Goal: Task Accomplishment & Management: Manage account settings

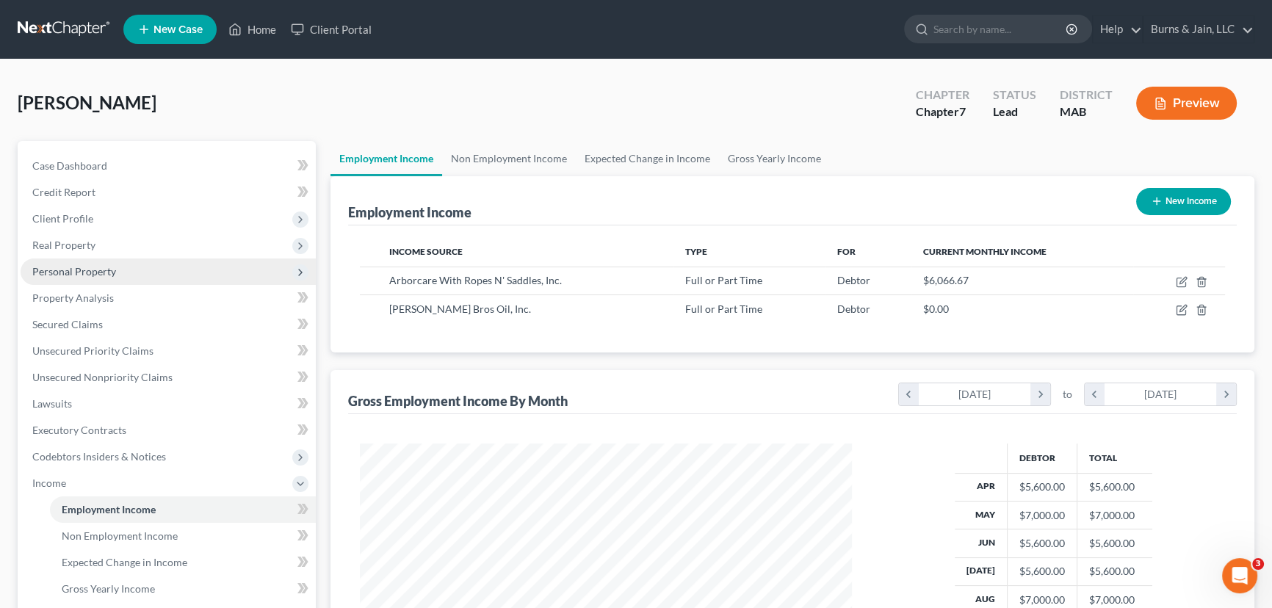
scroll to position [263, 521]
click at [106, 272] on span "Personal Property" at bounding box center [74, 271] width 84 height 12
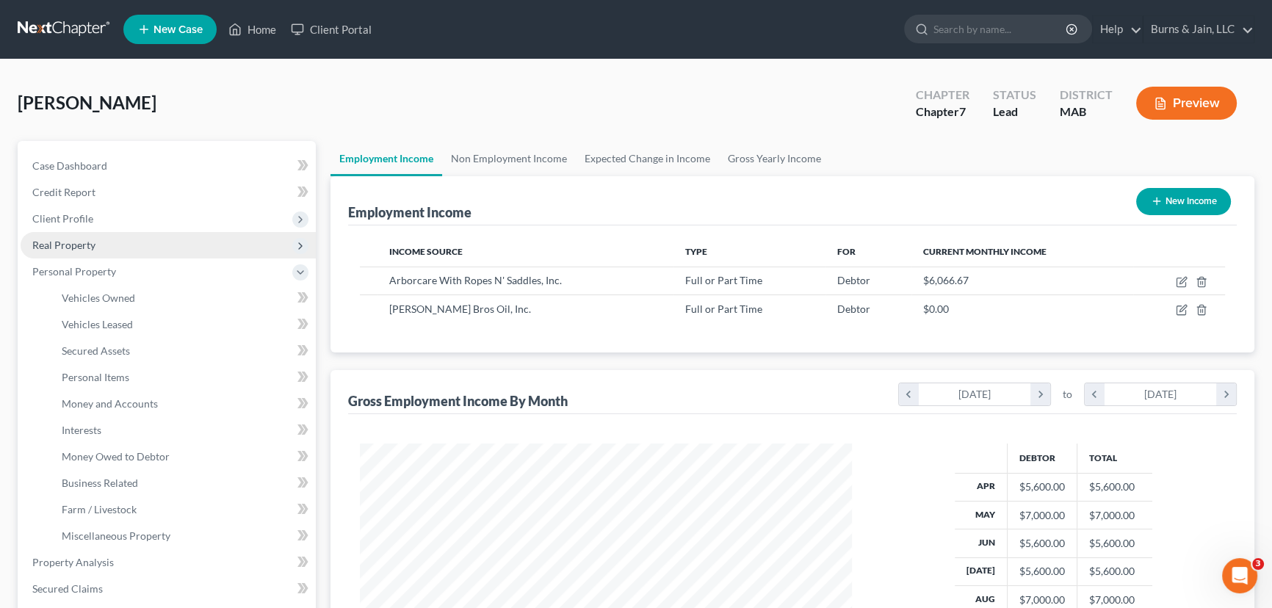
click at [106, 239] on span "Real Property" at bounding box center [168, 245] width 295 height 26
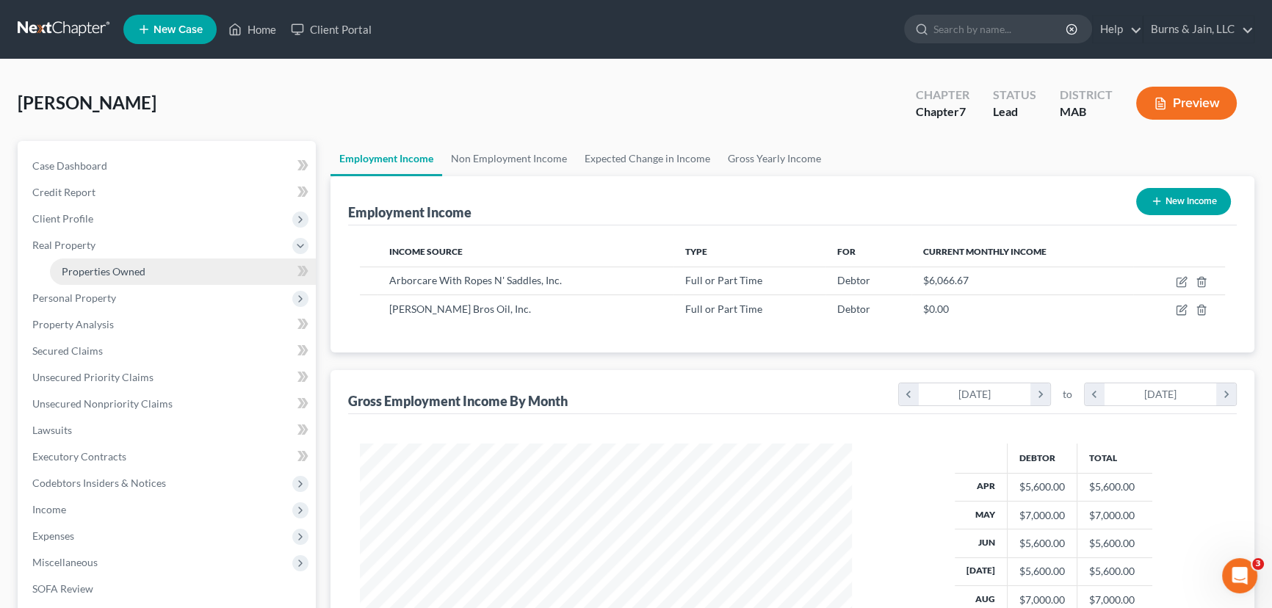
click at [120, 269] on span "Properties Owned" at bounding box center [104, 271] width 84 height 12
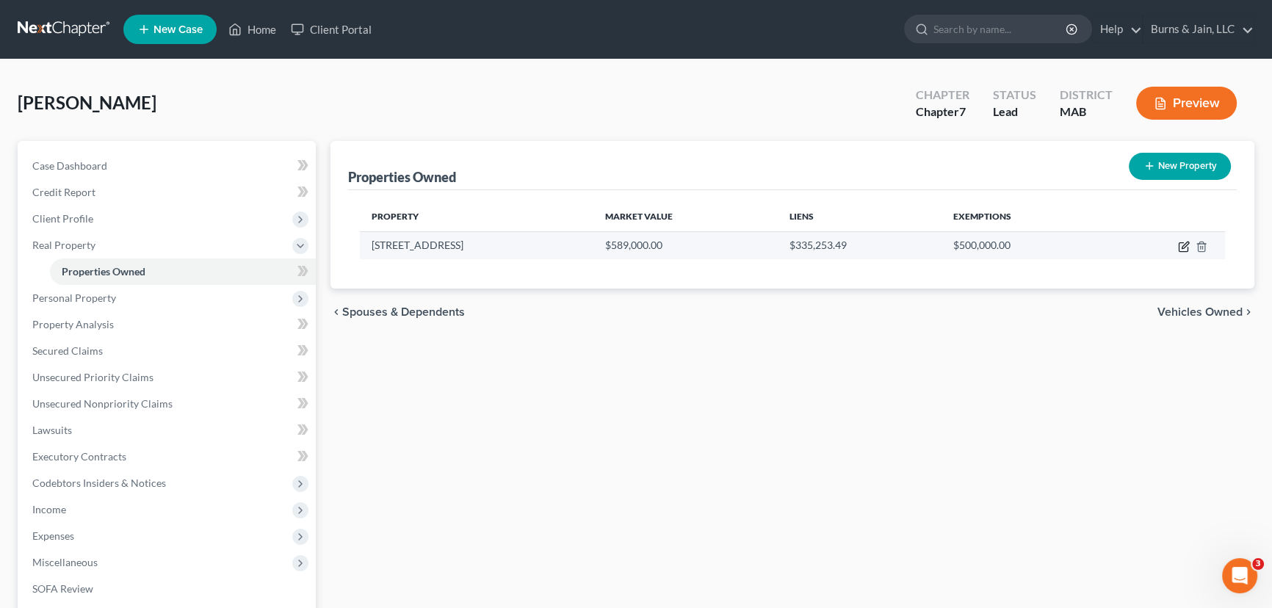
click at [1178, 244] on icon "button" at bounding box center [1182, 247] width 9 height 9
select select "22"
select select "0"
select select "7"
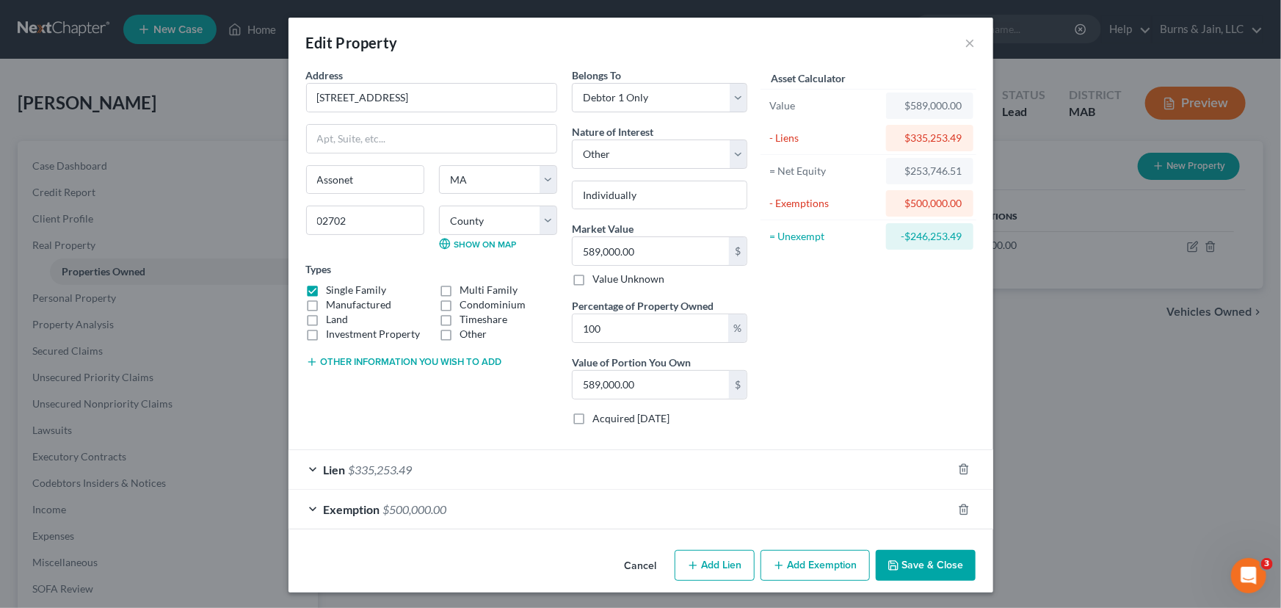
click at [920, 565] on button "Save & Close" at bounding box center [926, 565] width 100 height 31
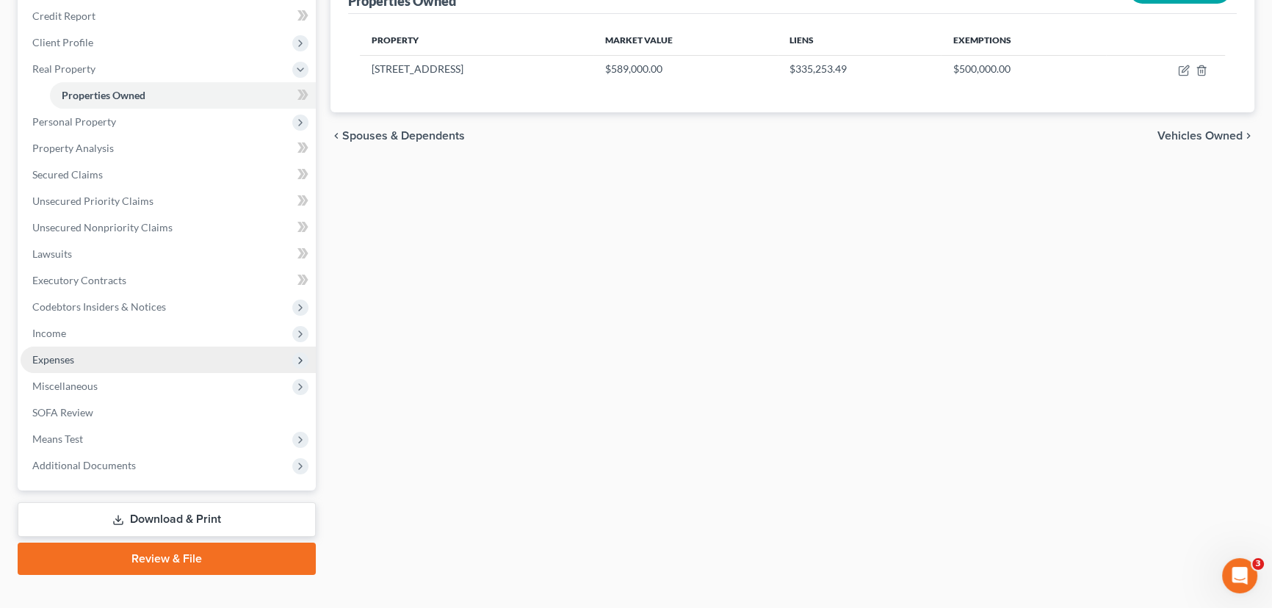
scroll to position [197, 0]
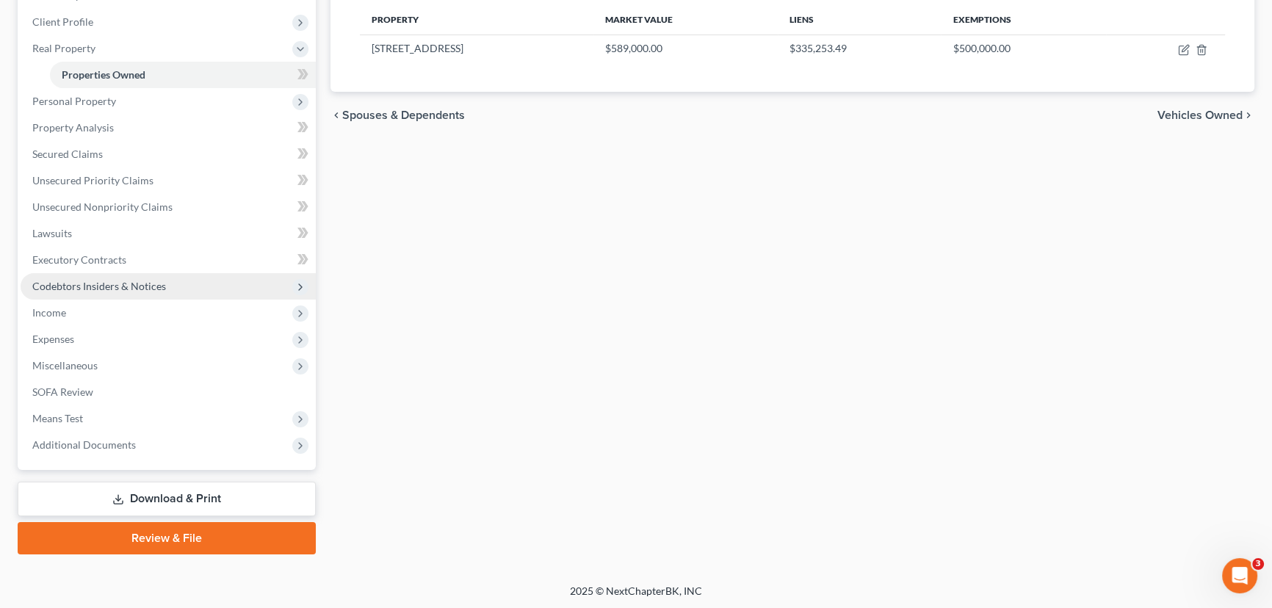
click at [109, 275] on span "Codebtors Insiders & Notices" at bounding box center [168, 286] width 295 height 26
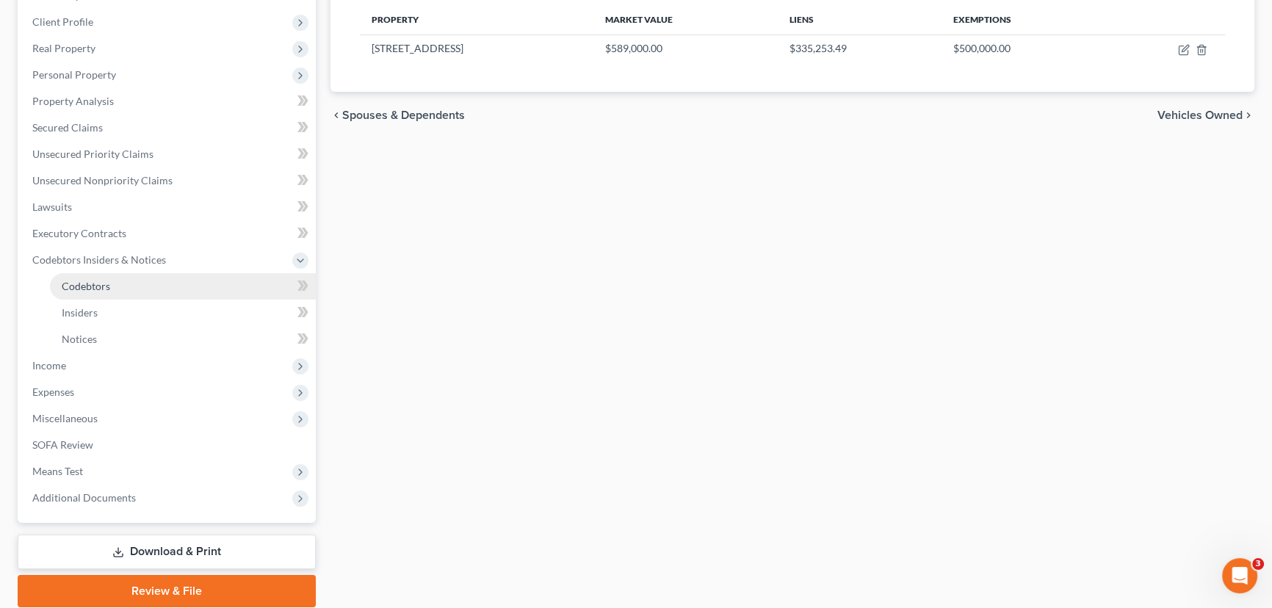
click at [111, 286] on link "Codebtors" at bounding box center [183, 286] width 266 height 26
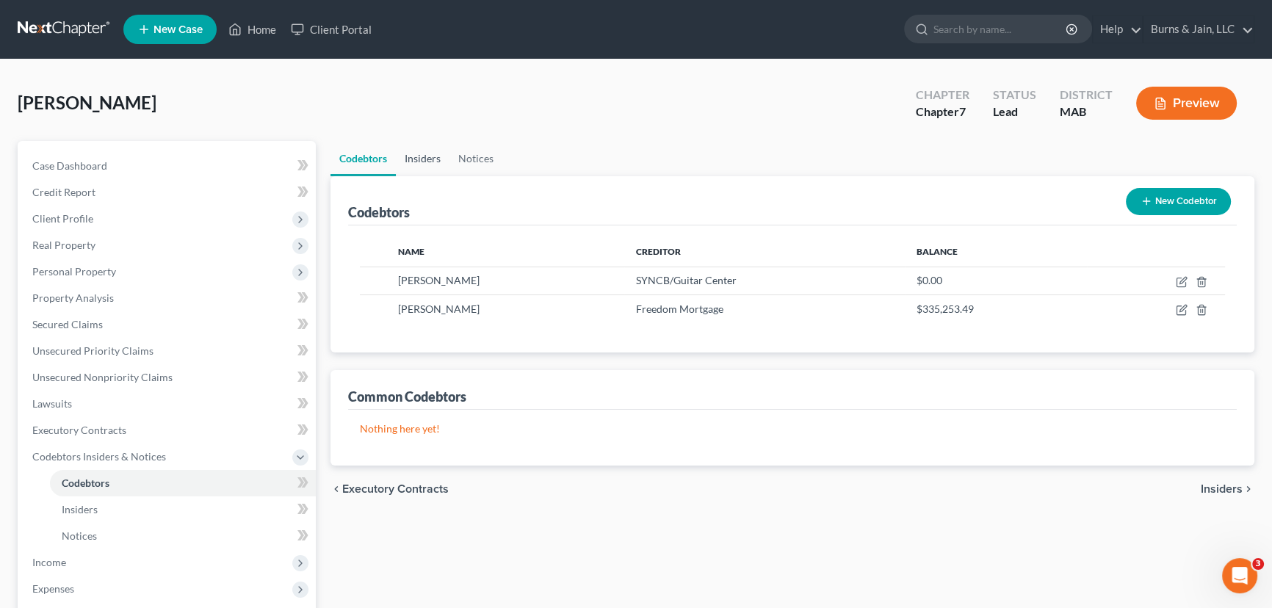
click at [438, 154] on link "Insiders" at bounding box center [423, 158] width 54 height 35
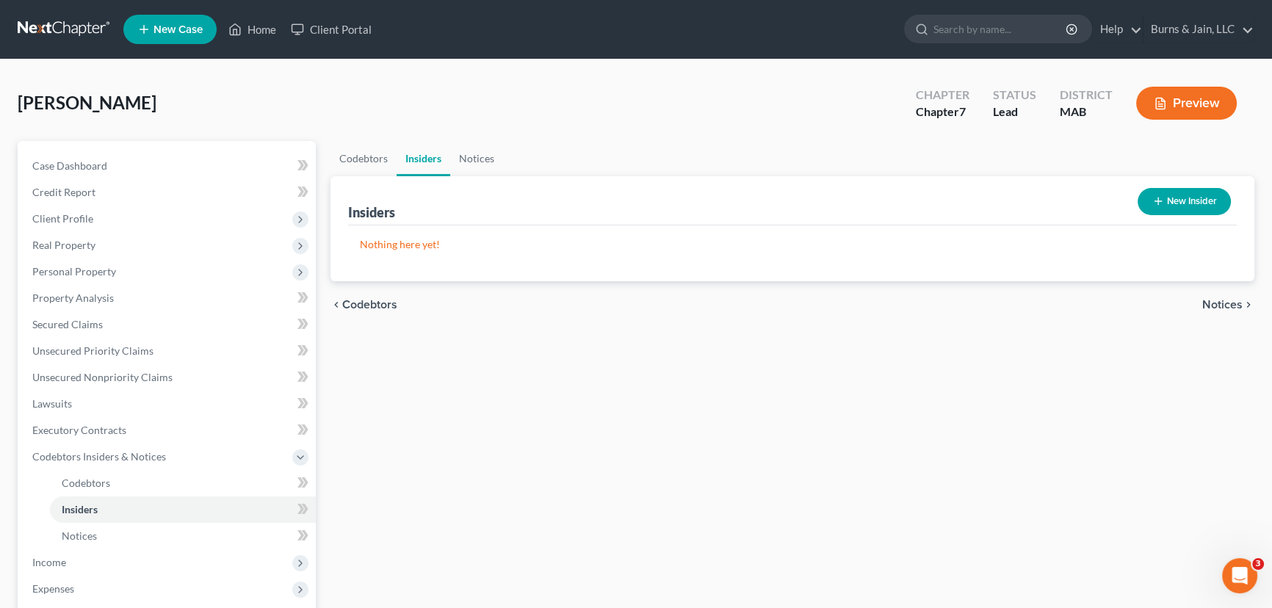
click at [1182, 200] on button "New Insider" at bounding box center [1183, 201] width 93 height 27
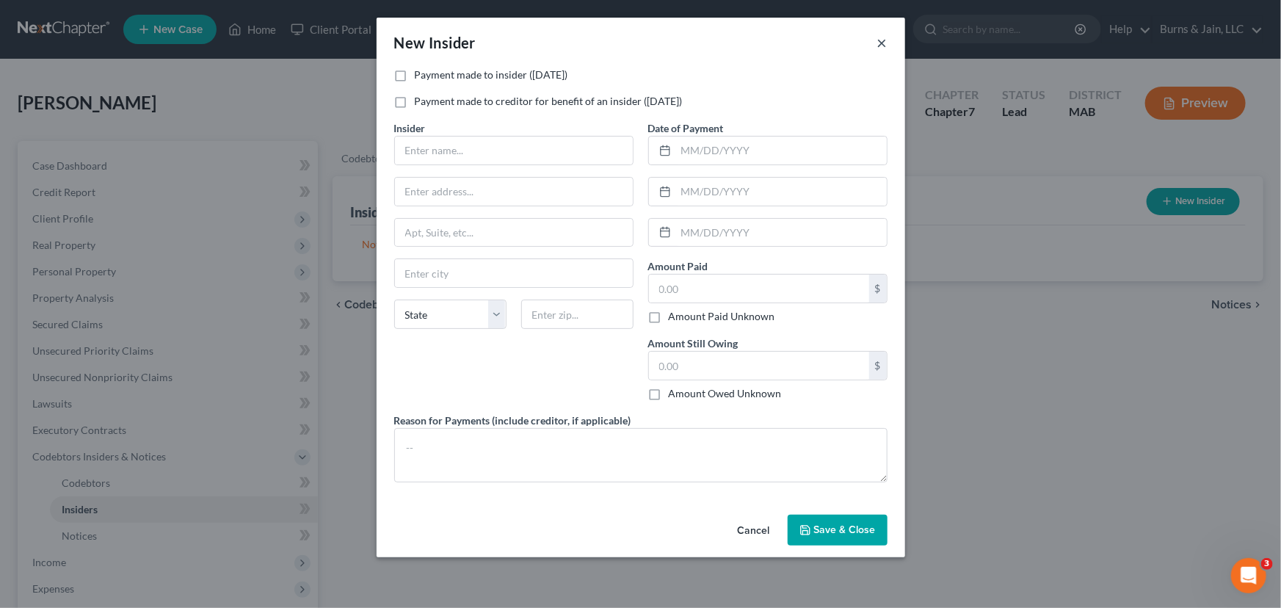
click at [883, 48] on button "×" at bounding box center [882, 43] width 10 height 18
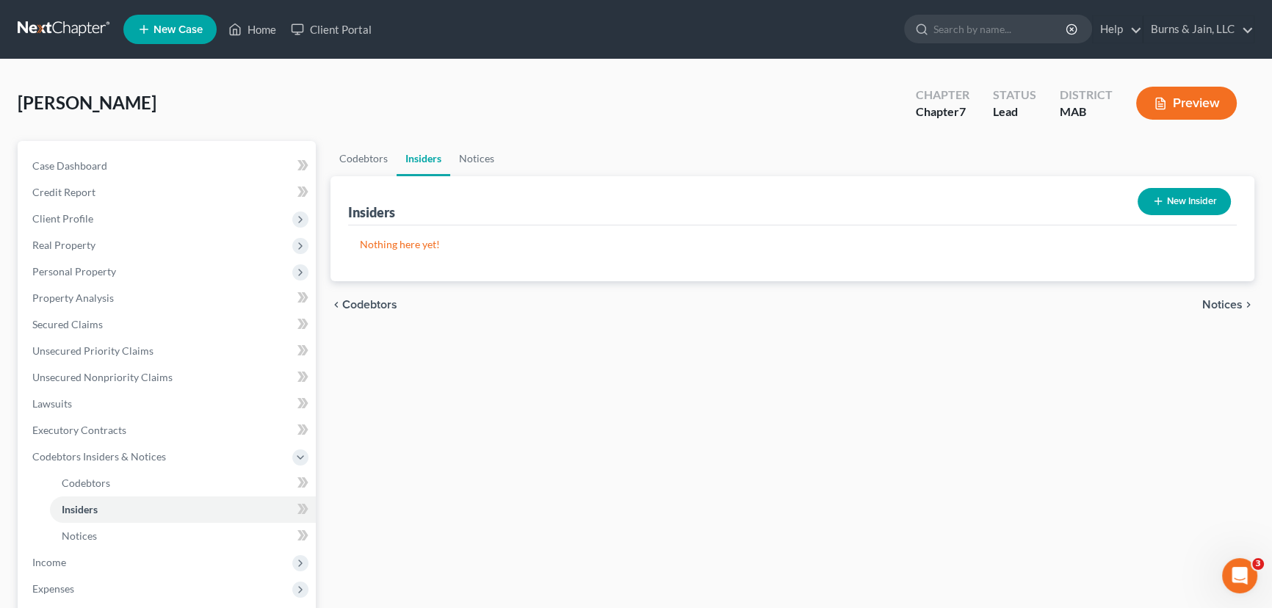
click at [130, 107] on span "[PERSON_NAME]" at bounding box center [87, 102] width 139 height 21
click at [75, 22] on link at bounding box center [65, 29] width 94 height 26
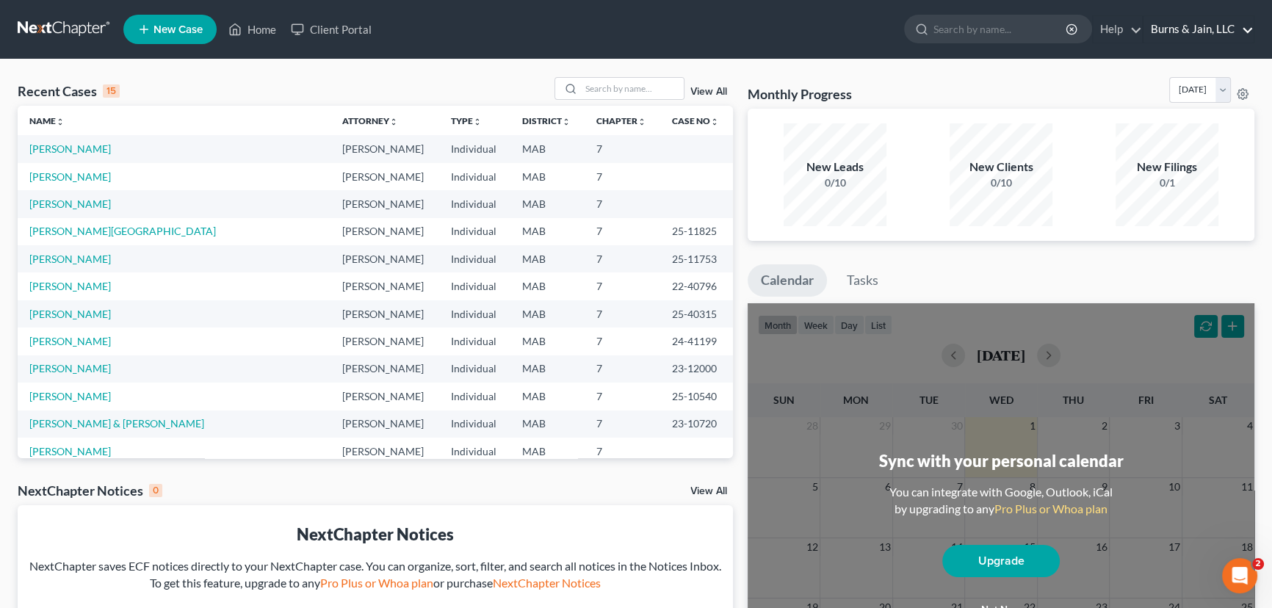
click at [1187, 32] on link "Burns & Jain, LLC" at bounding box center [1198, 29] width 110 height 26
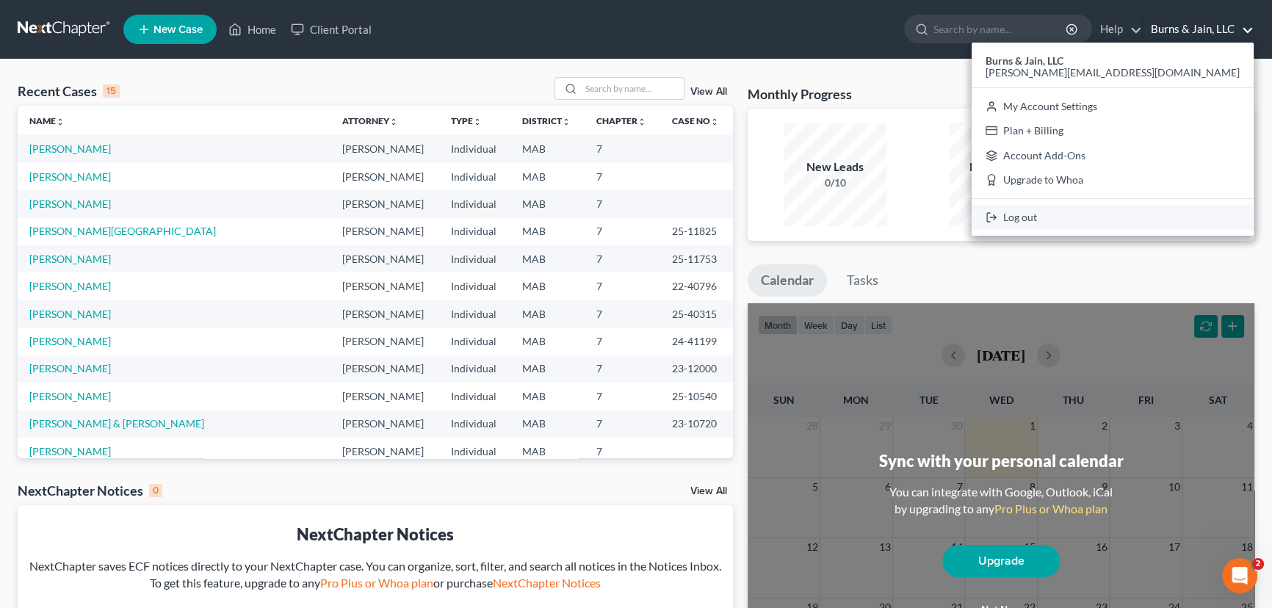
click at [1153, 217] on link "Log out" at bounding box center [1112, 217] width 282 height 25
